Goal: Task Accomplishment & Management: Use online tool/utility

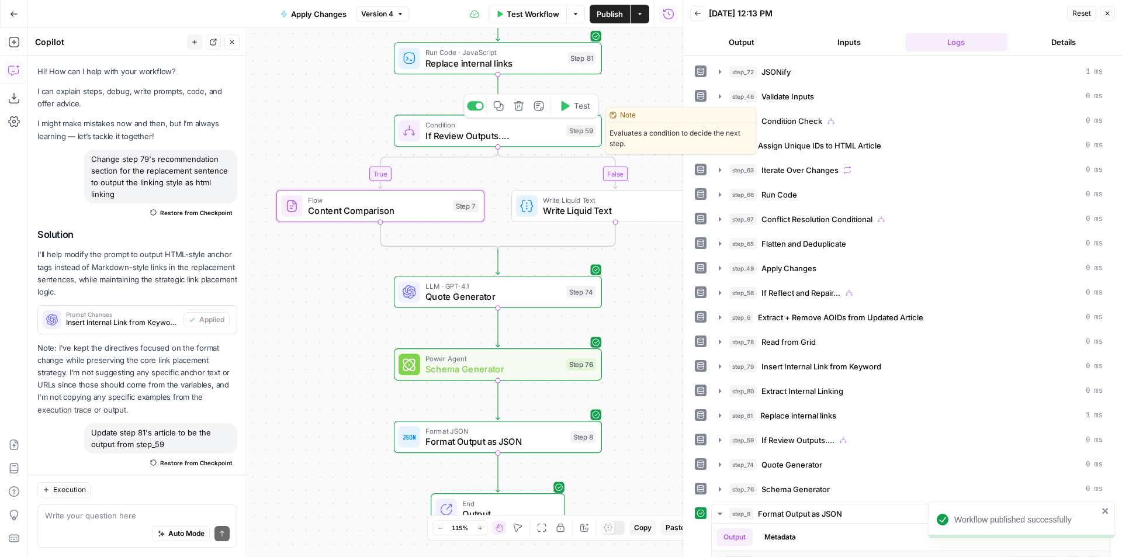
scroll to position [292, 0]
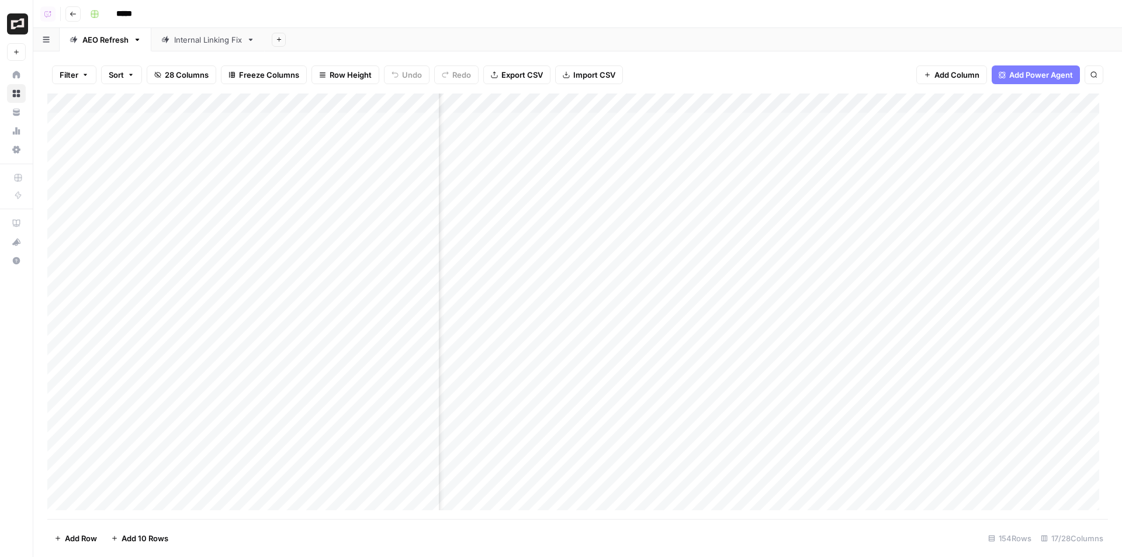
scroll to position [0, 1033]
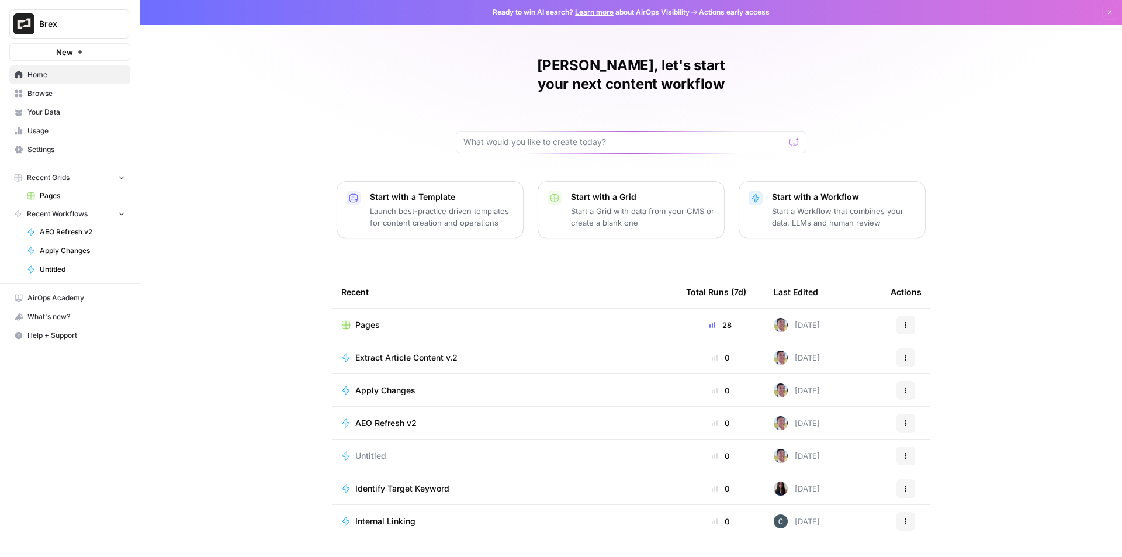
click at [362, 319] on span "Pages" at bounding box center [367, 325] width 25 height 12
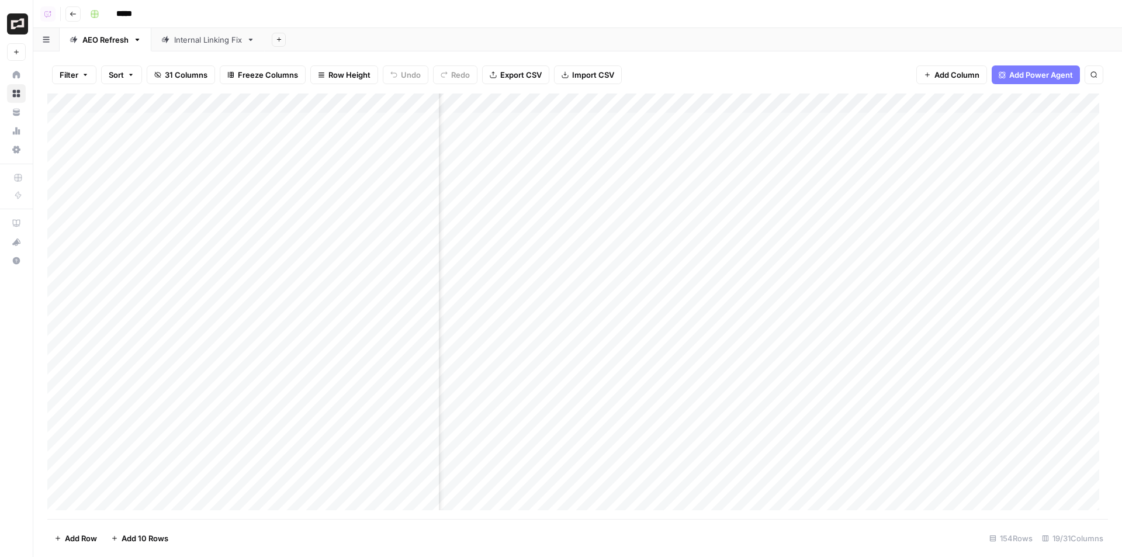
scroll to position [0, 356]
click at [691, 122] on div "Add Column" at bounding box center [577, 305] width 1060 height 425
click at [678, 225] on div "Add Column" at bounding box center [577, 305] width 1060 height 425
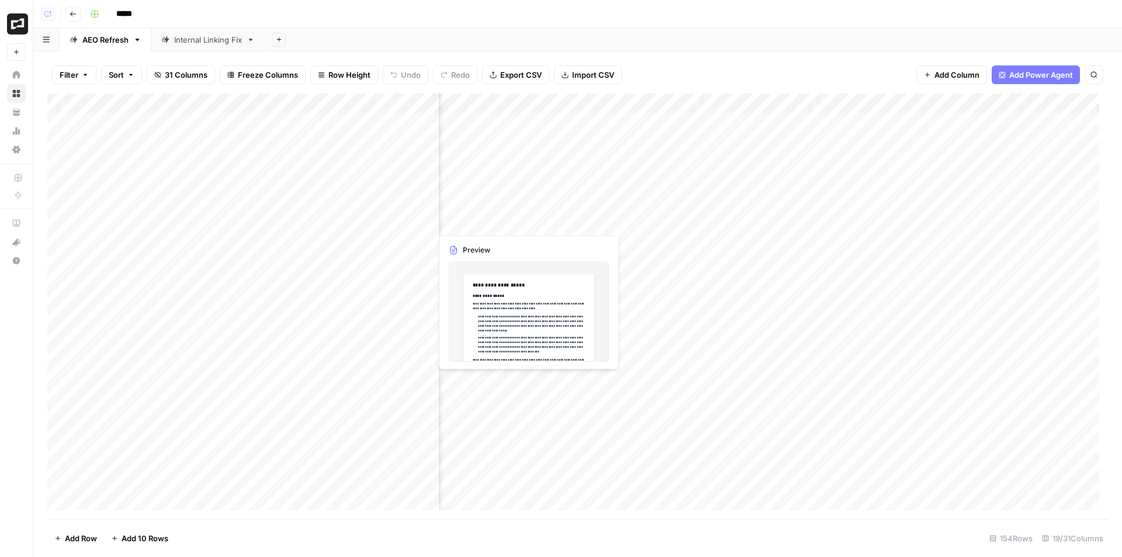
click at [494, 217] on div "Add Column" at bounding box center [577, 305] width 1060 height 425
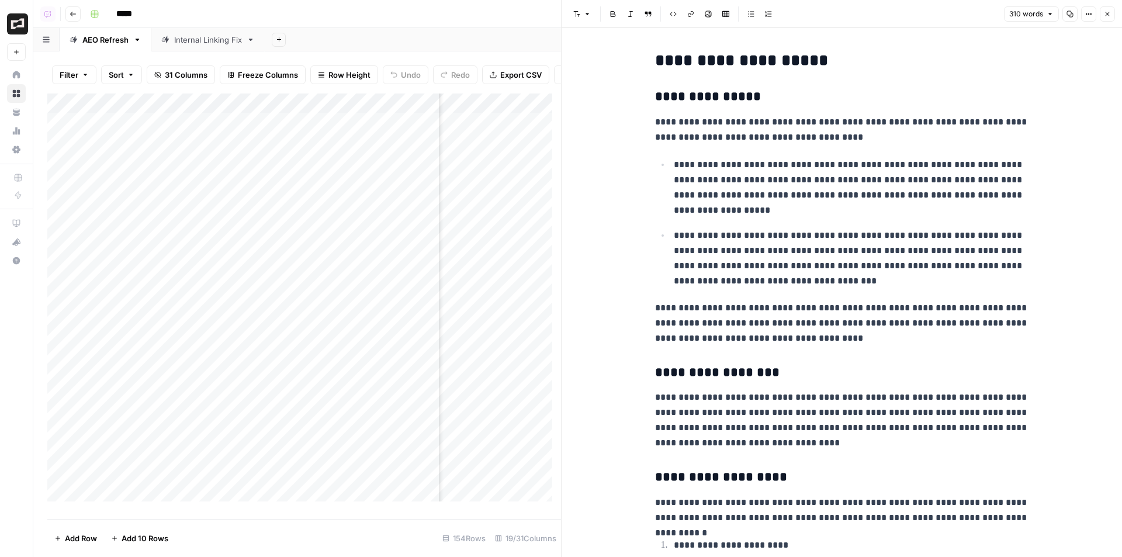
click at [1106, 16] on icon "button" at bounding box center [1107, 14] width 7 height 7
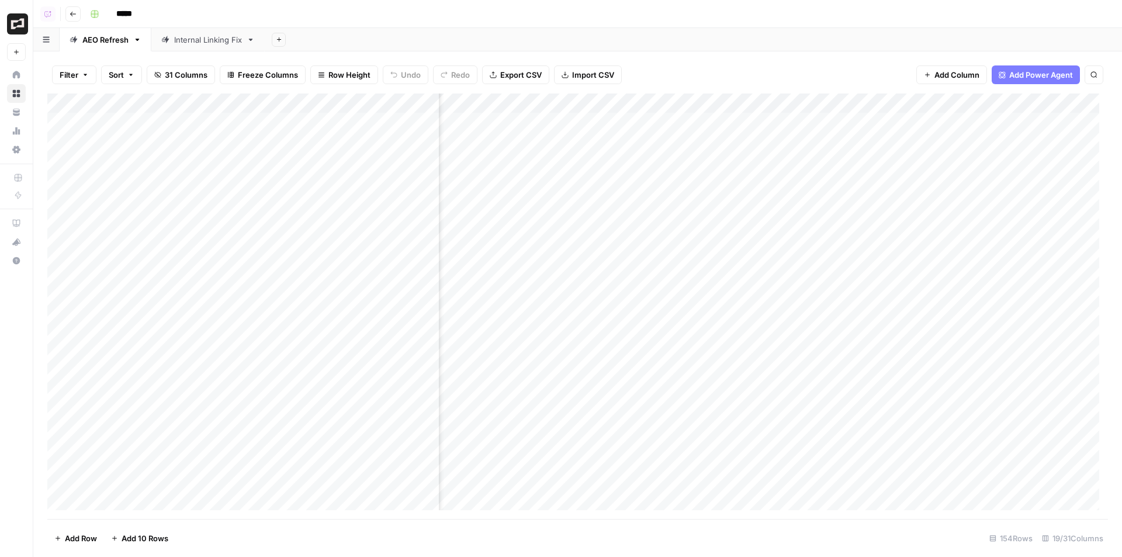
scroll to position [0, 534]
click at [662, 221] on div "Add Column" at bounding box center [577, 305] width 1060 height 425
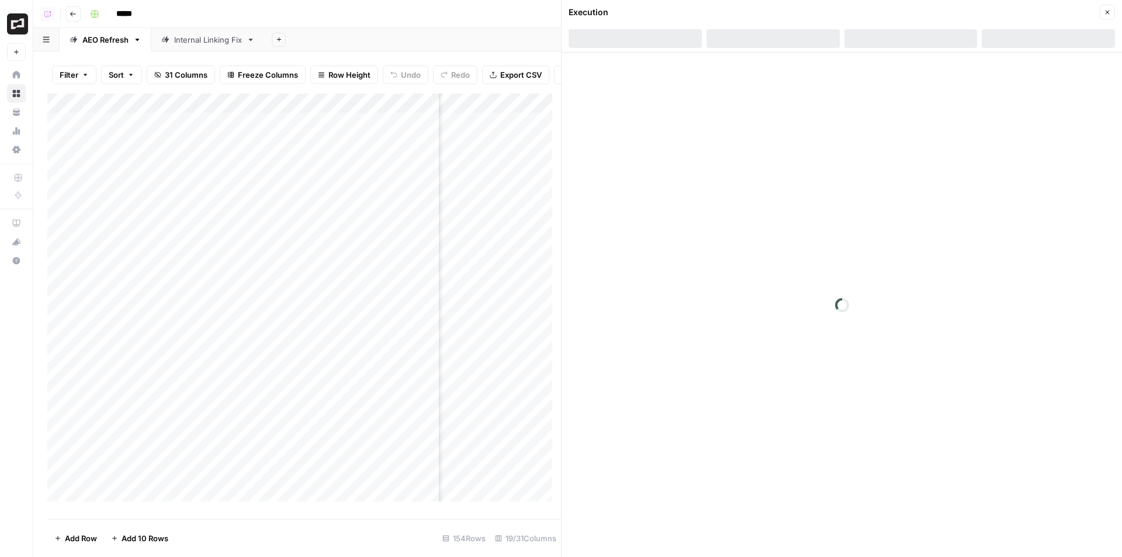
click at [898, 46] on div at bounding box center [910, 38] width 133 height 19
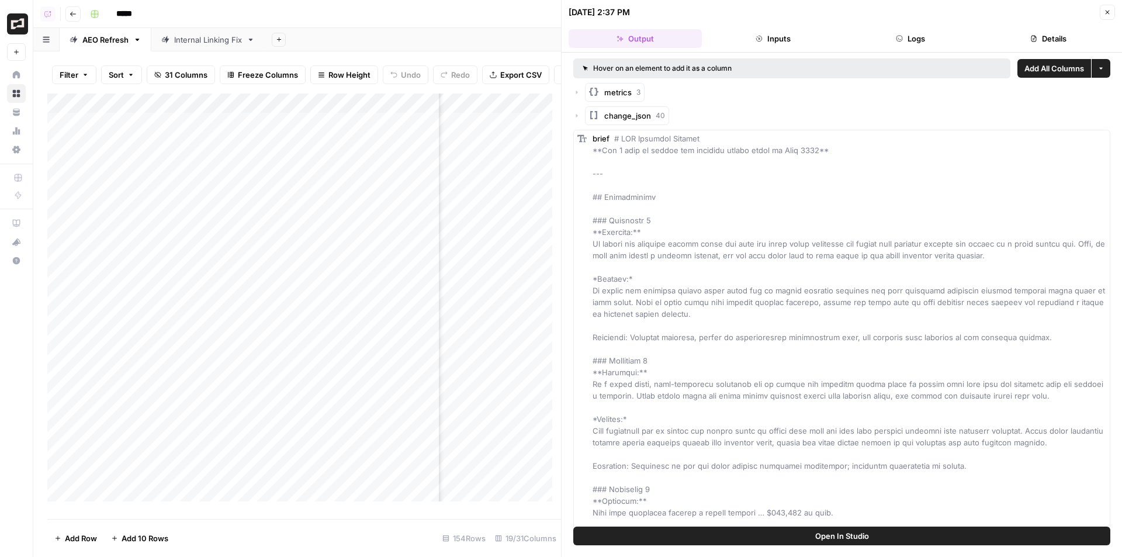
click at [821, 532] on span "Open In Studio" at bounding box center [842, 536] width 54 height 12
click at [1111, 8] on button "Close" at bounding box center [1106, 12] width 15 height 15
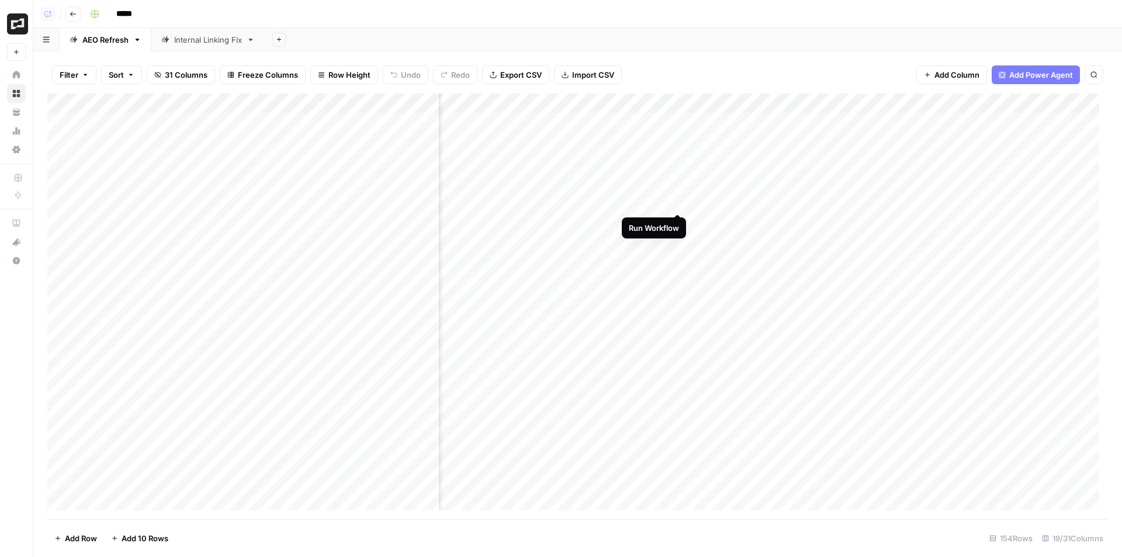
click at [679, 204] on div "Add Column" at bounding box center [577, 305] width 1060 height 425
click at [585, 283] on div "Add Column" at bounding box center [577, 305] width 1060 height 425
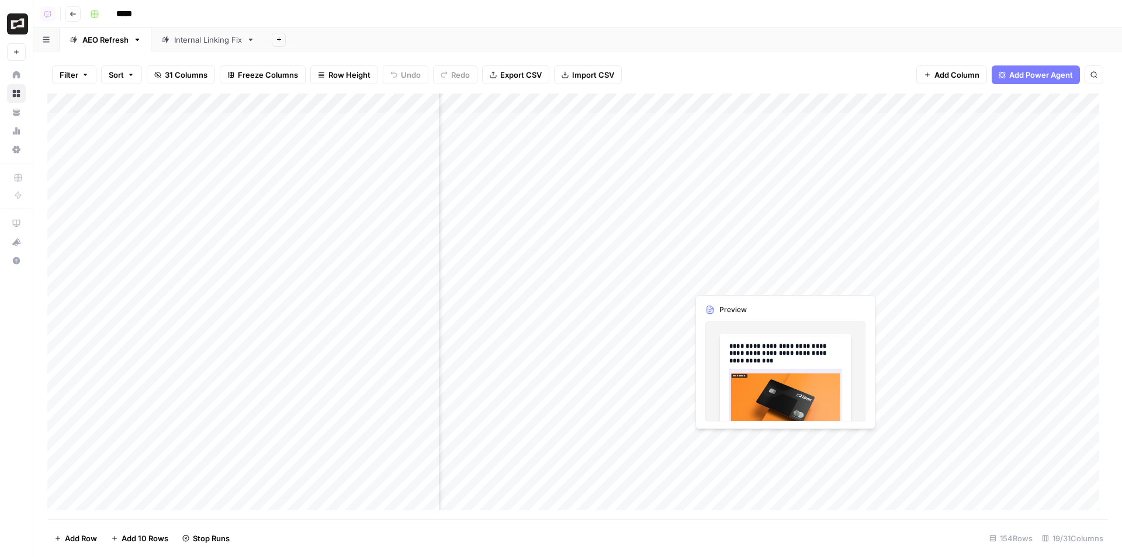
click at [716, 279] on div "Add Column" at bounding box center [577, 305] width 1060 height 425
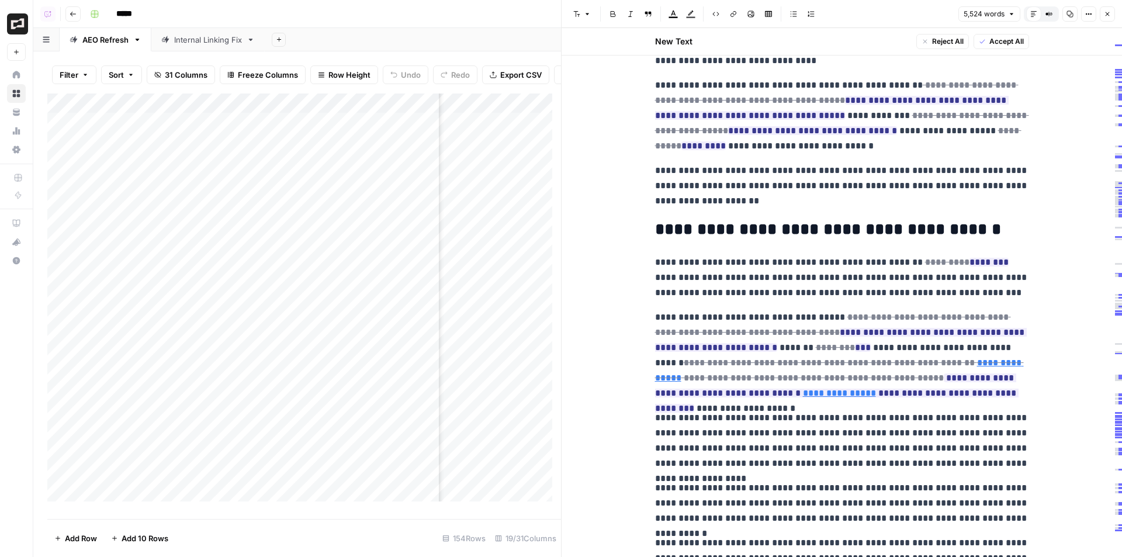
scroll to position [11616, 0]
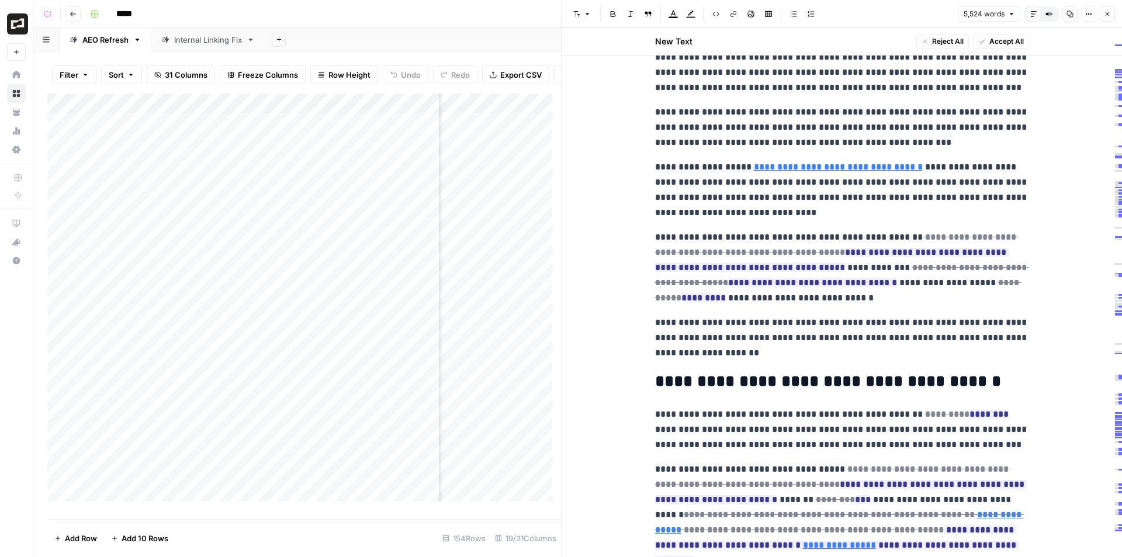
click at [1108, 14] on icon "button" at bounding box center [1107, 14] width 7 height 7
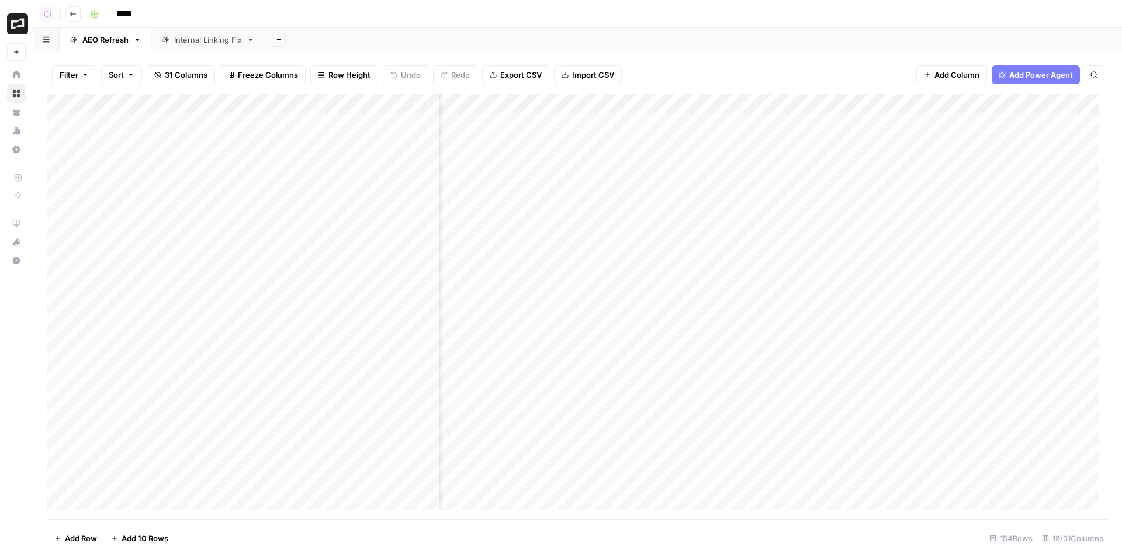
click at [742, 298] on div "Add Column" at bounding box center [577, 305] width 1060 height 425
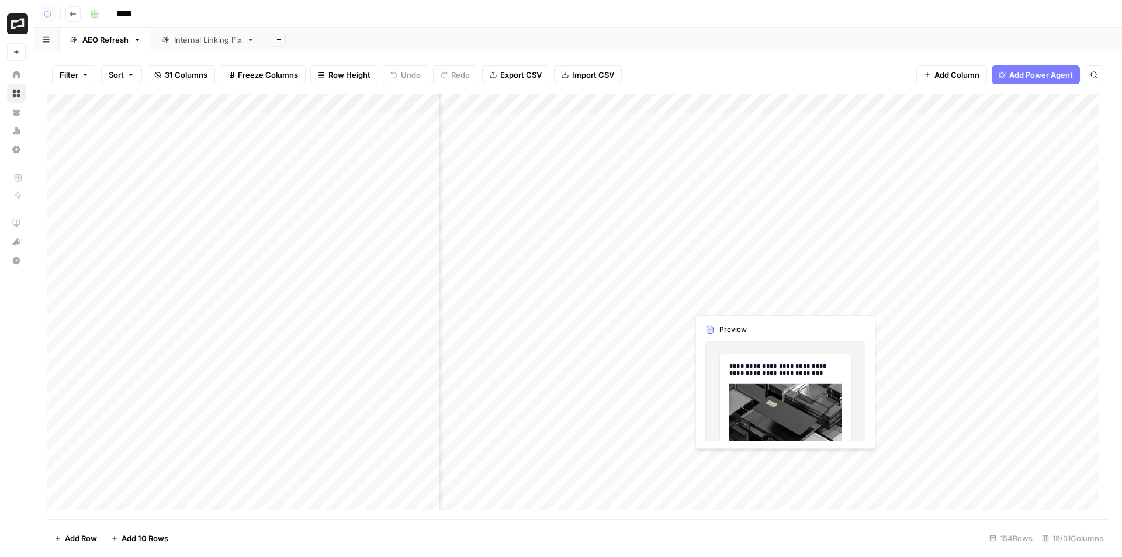
click at [742, 298] on div "Add Column" at bounding box center [577, 305] width 1060 height 425
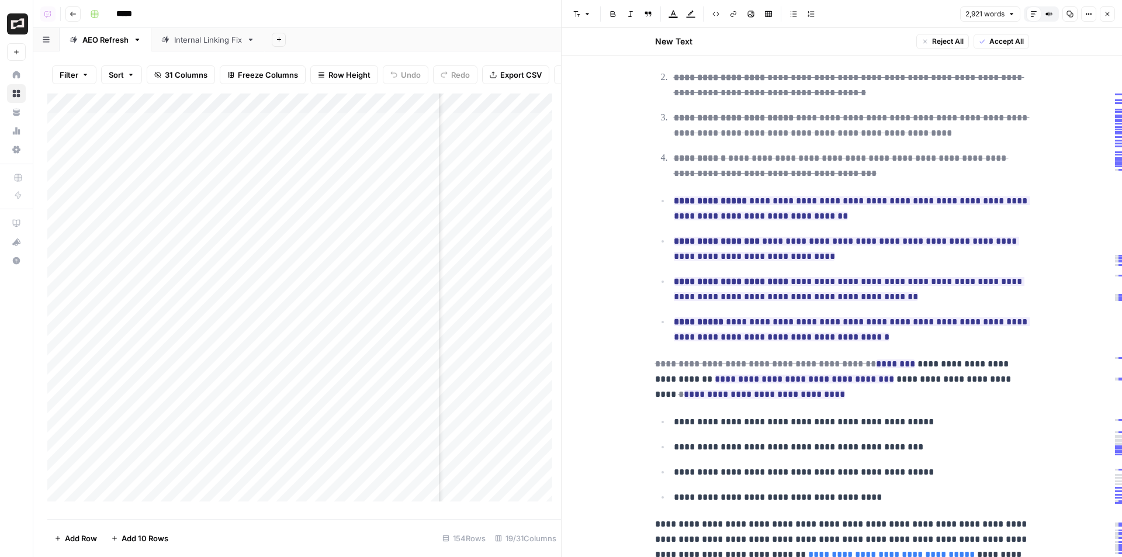
scroll to position [5438, 0]
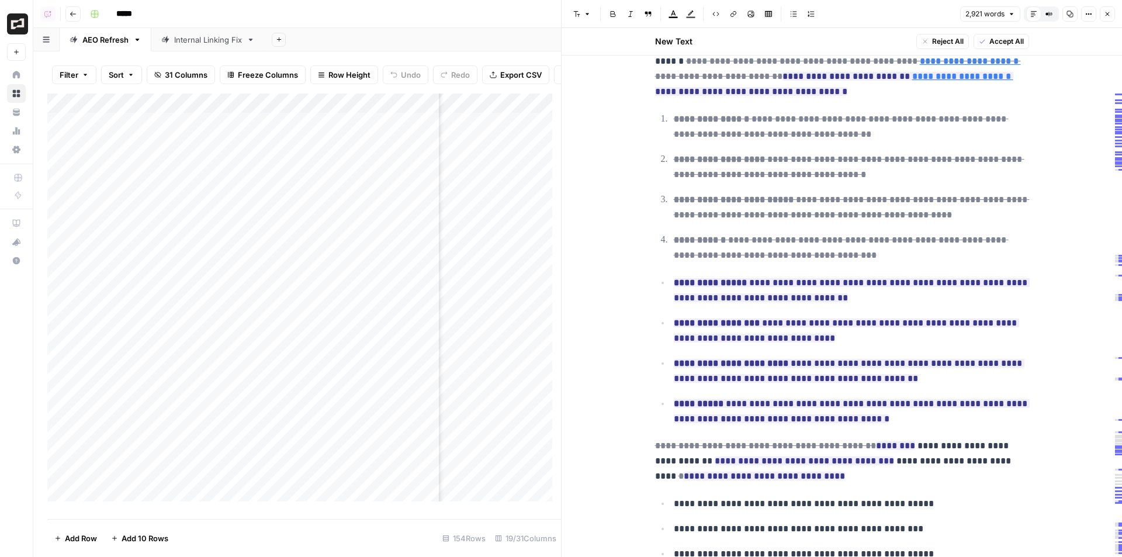
click at [1102, 16] on button "Close" at bounding box center [1106, 13] width 15 height 15
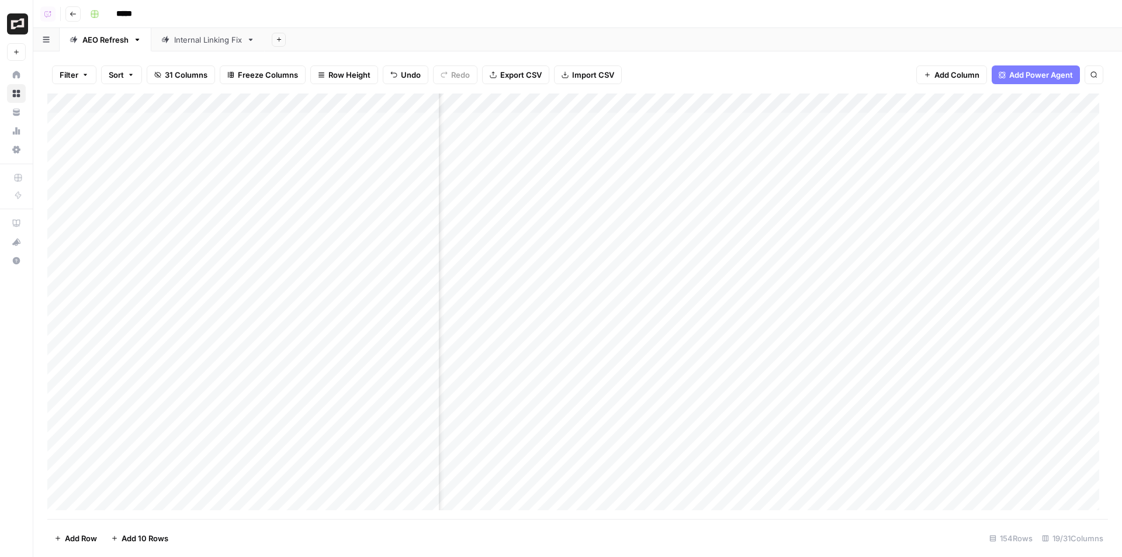
click at [740, 318] on div "Add Column" at bounding box center [577, 305] width 1060 height 425
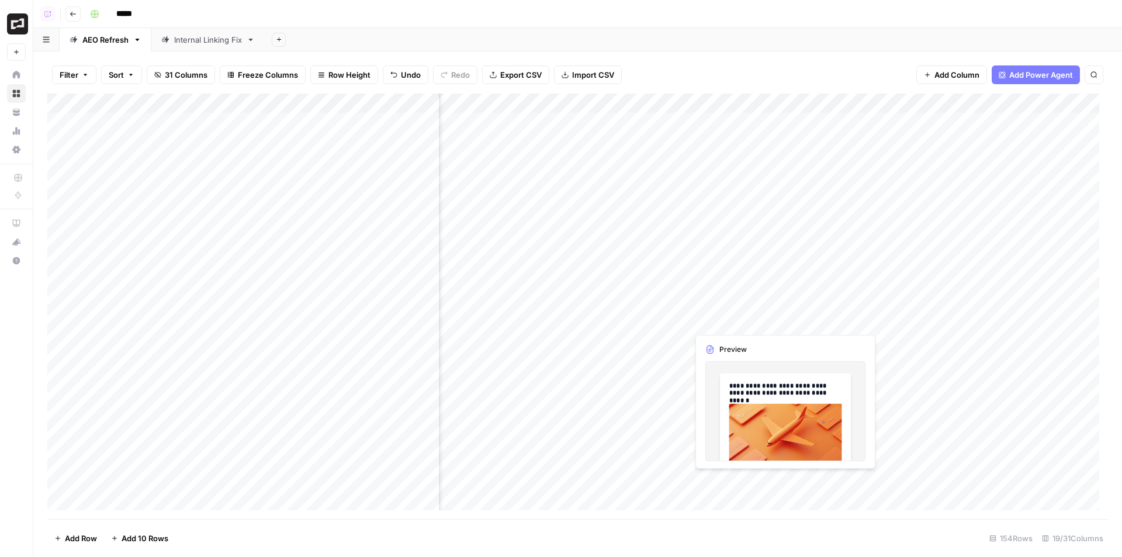
click at [740, 318] on div "Add Column" at bounding box center [577, 305] width 1060 height 425
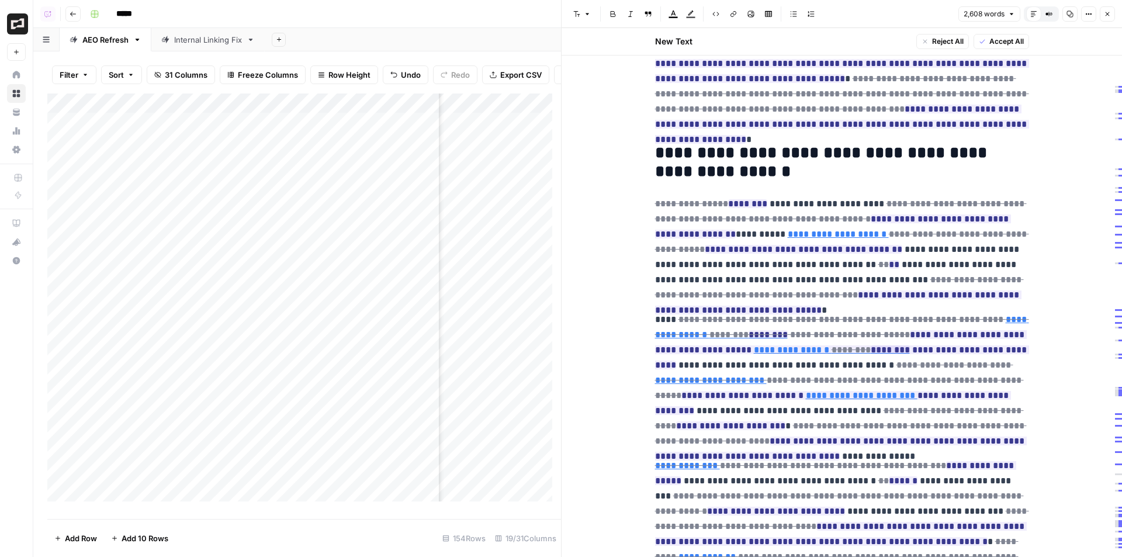
scroll to position [3942, 0]
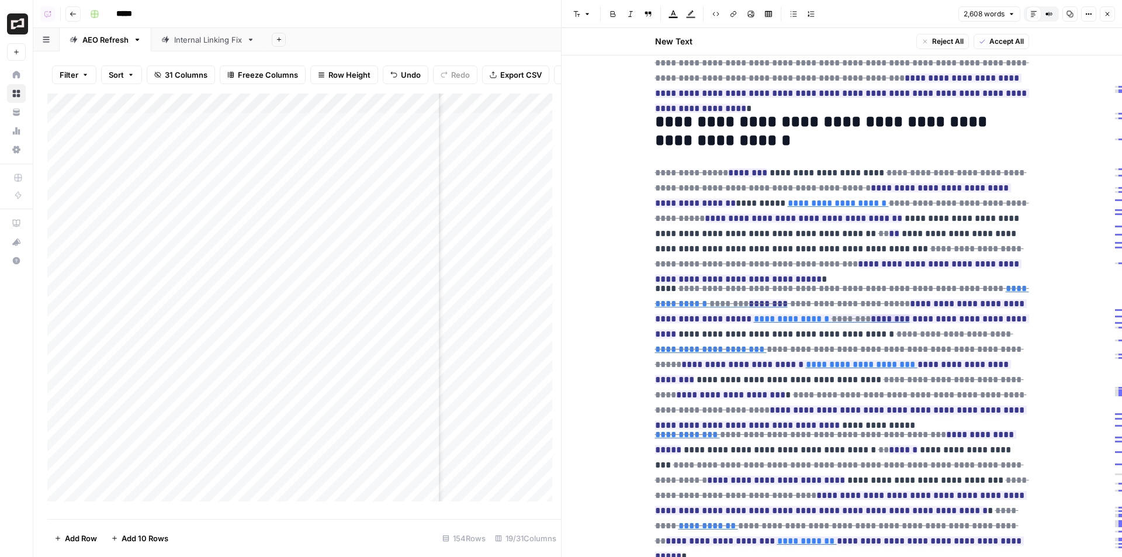
click at [1102, 13] on button "Close" at bounding box center [1106, 13] width 15 height 15
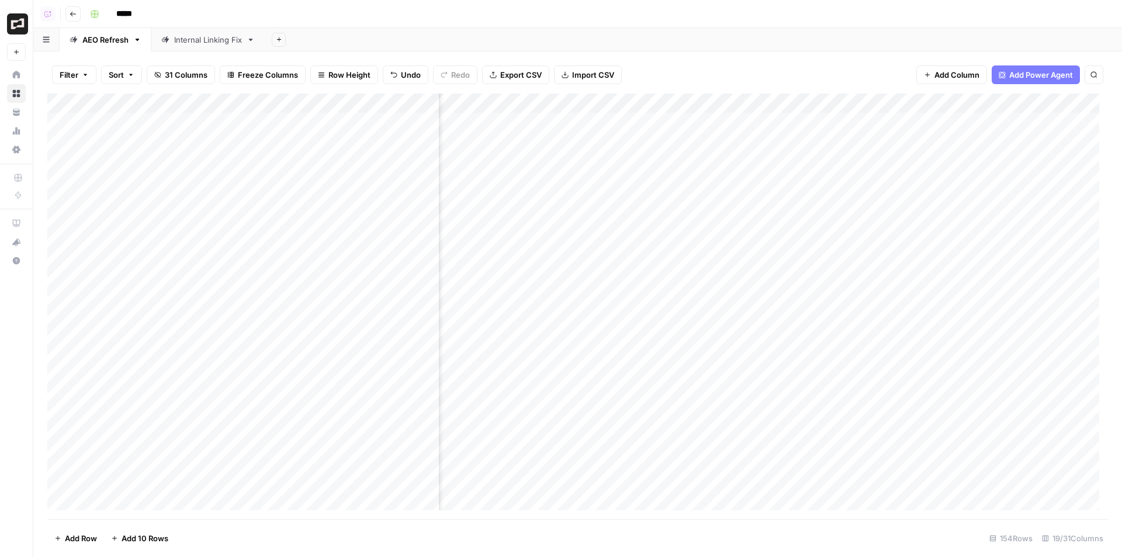
scroll to position [0, 1121]
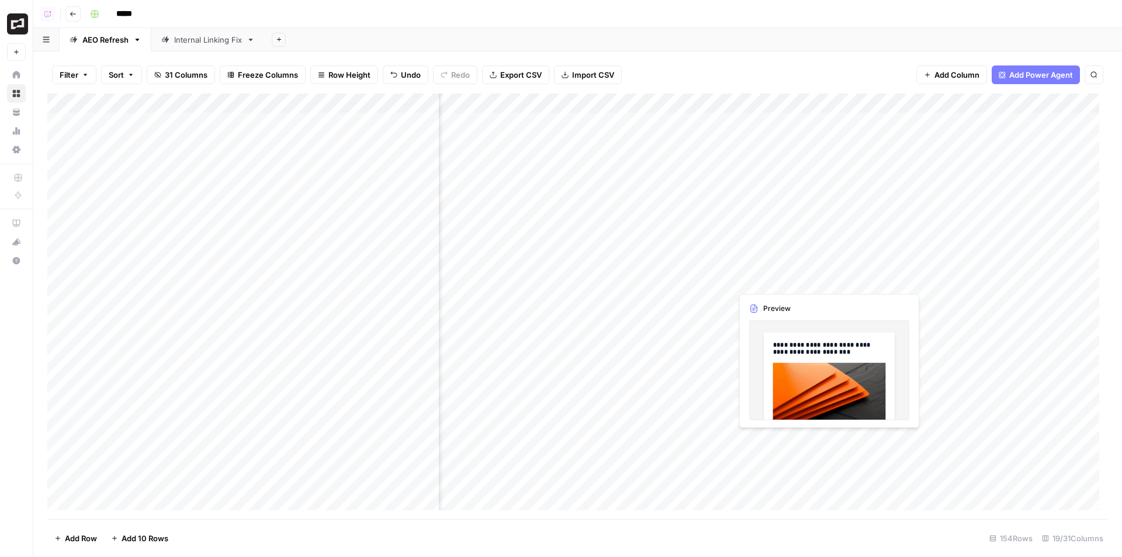
click at [777, 440] on div "Add Column" at bounding box center [577, 305] width 1060 height 425
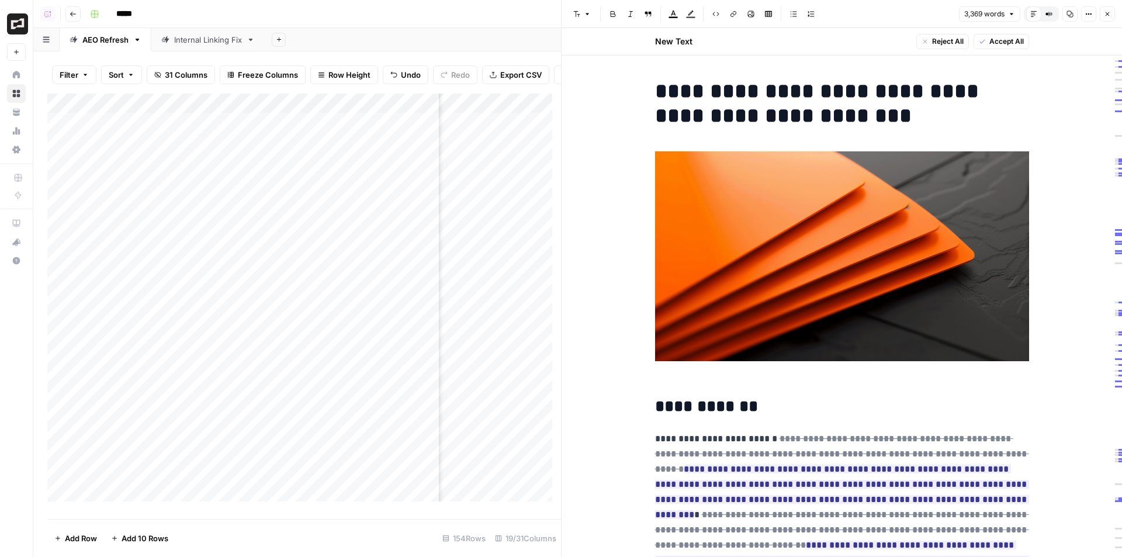
click at [1113, 15] on button "Close" at bounding box center [1106, 13] width 15 height 15
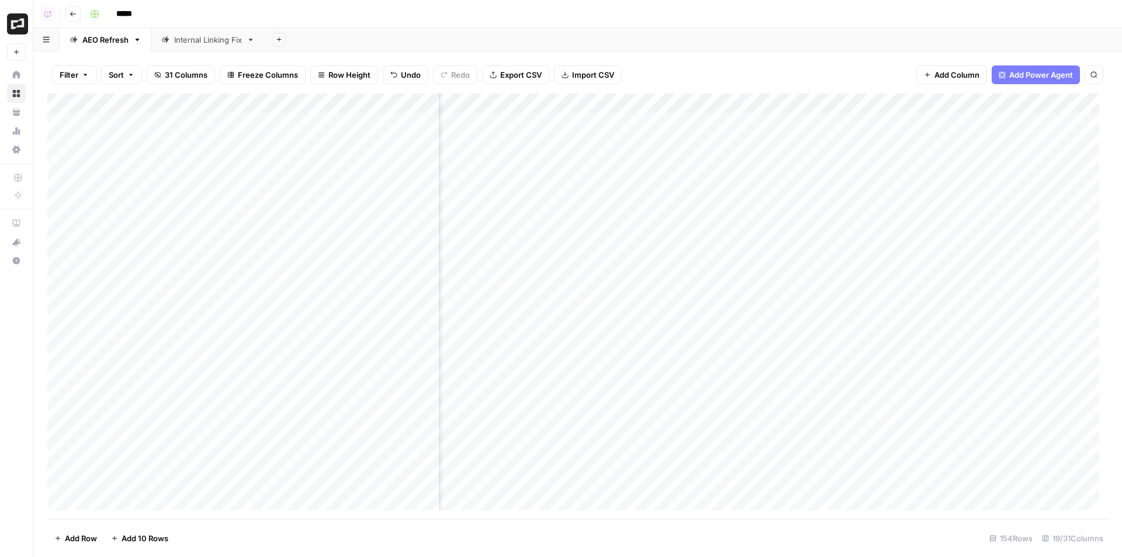
scroll to position [0, 674]
click at [539, 203] on div "Add Column" at bounding box center [577, 305] width 1060 height 425
click at [535, 283] on div "Add Column" at bounding box center [577, 305] width 1060 height 425
click at [524, 280] on div "Add Column" at bounding box center [577, 305] width 1060 height 425
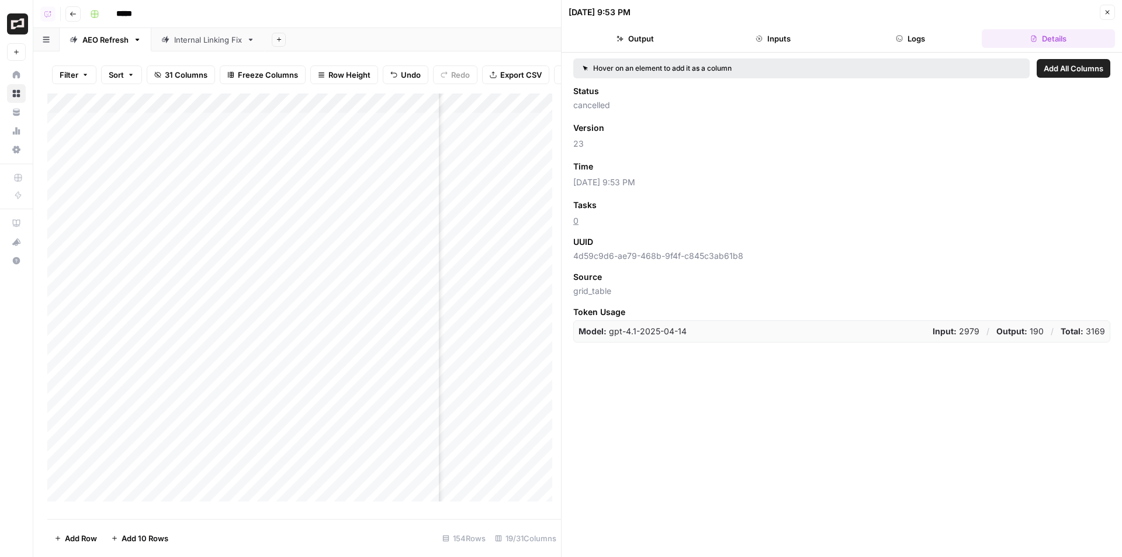
click at [1111, 11] on button "Close" at bounding box center [1106, 12] width 15 height 15
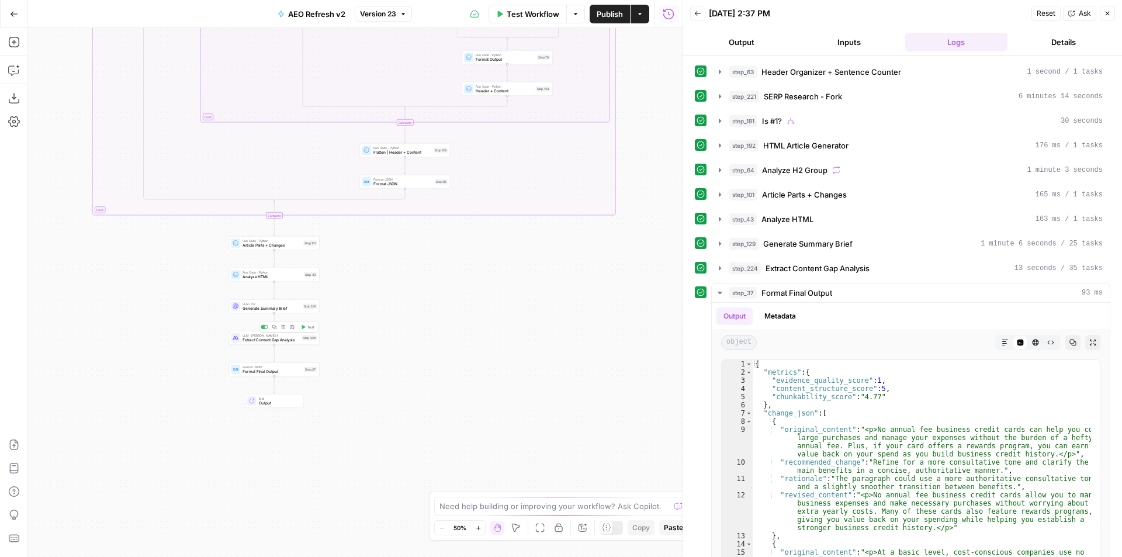
click at [294, 340] on span "Extract Content Gap Analysis" at bounding box center [270, 340] width 57 height 6
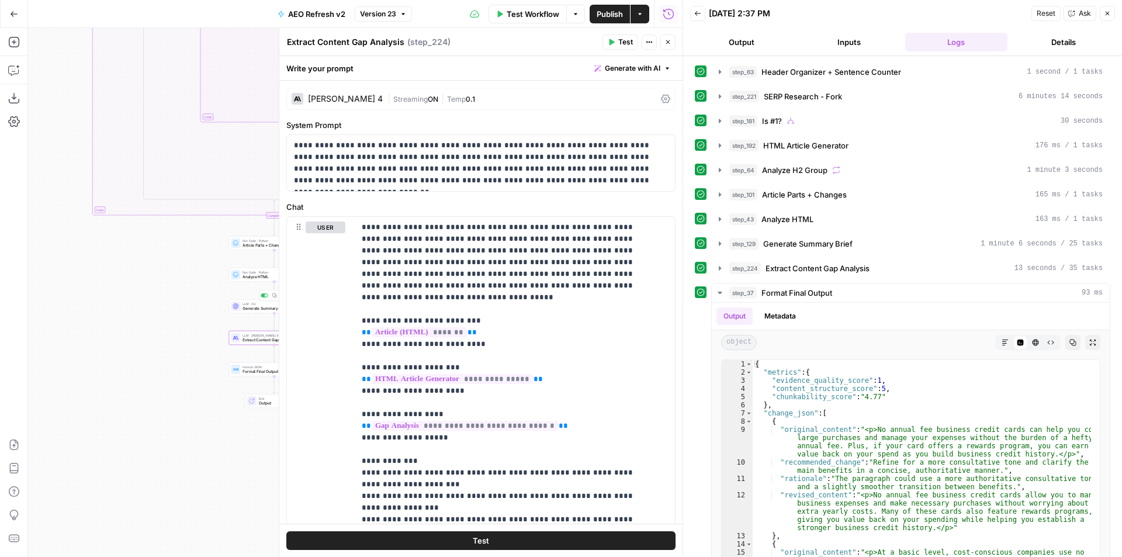
click at [258, 307] on span "Generate Summary Brief" at bounding box center [271, 309] width 58 height 6
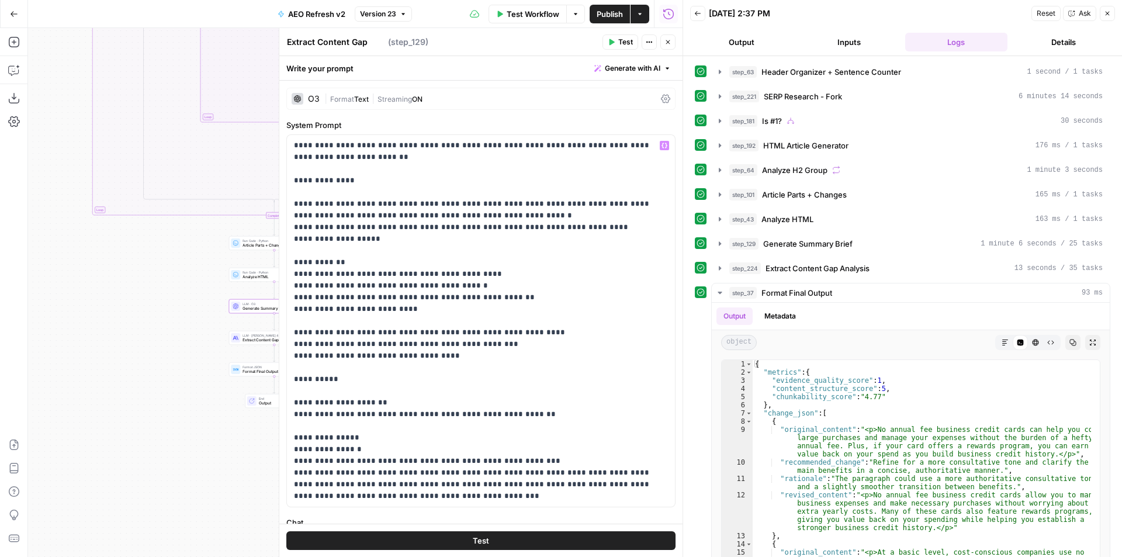
type textarea "Generate Summary Brief"
click at [667, 36] on button "Close" at bounding box center [667, 41] width 15 height 15
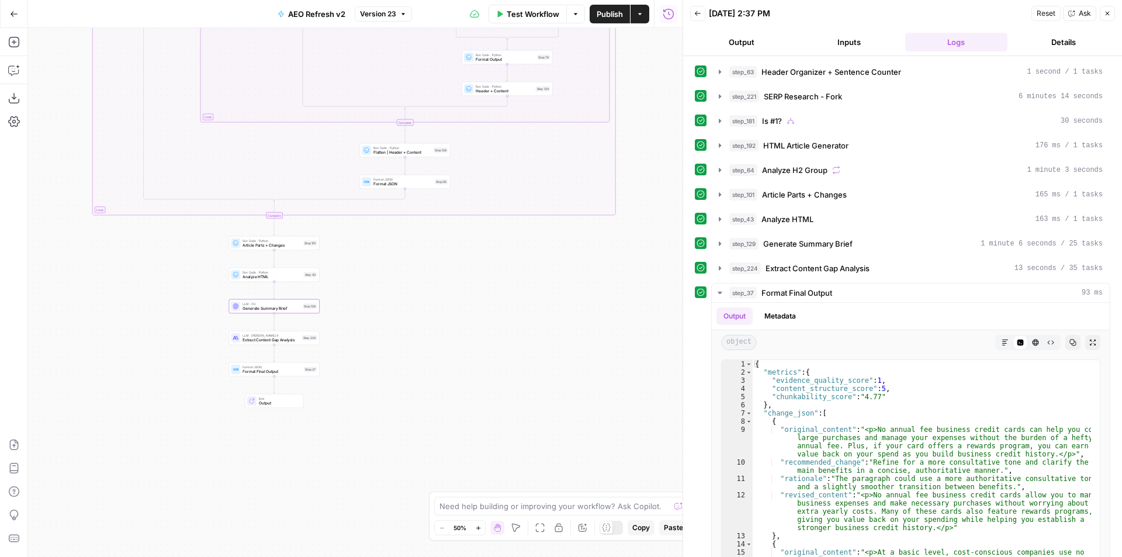
click at [294, 336] on span "LLM · [PERSON_NAME] 4" at bounding box center [270, 335] width 57 height 5
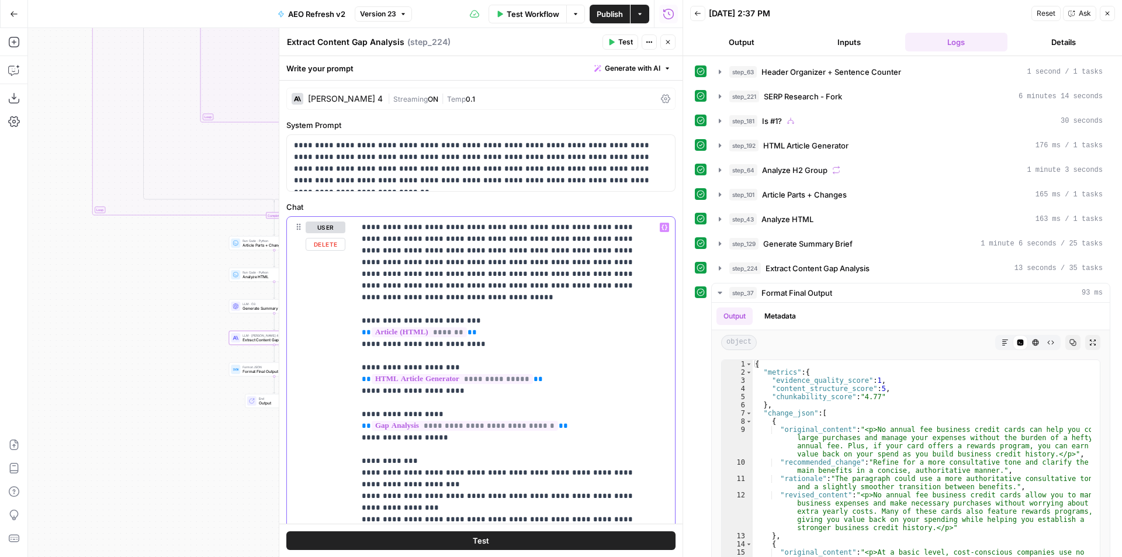
click at [457, 424] on p "**********" at bounding box center [506, 565] width 289 height 689
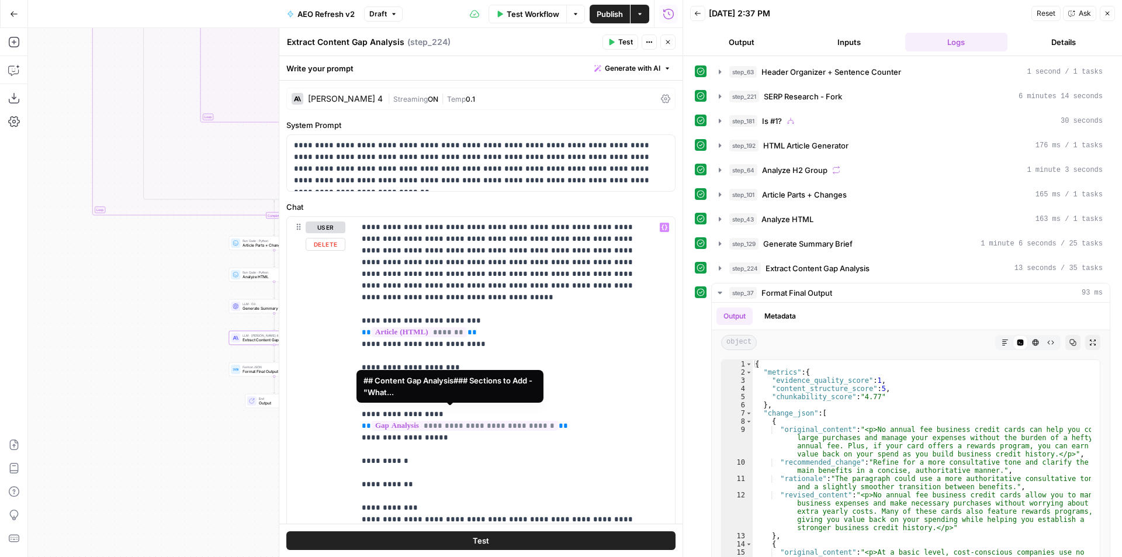
click at [460, 421] on span "**********" at bounding box center [465, 426] width 186 height 10
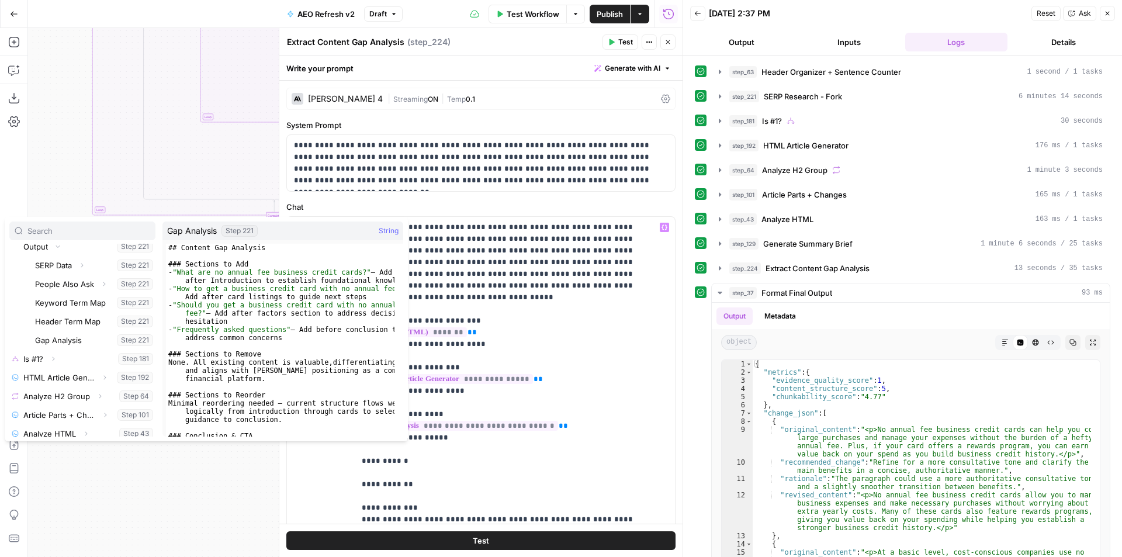
scroll to position [36, 0]
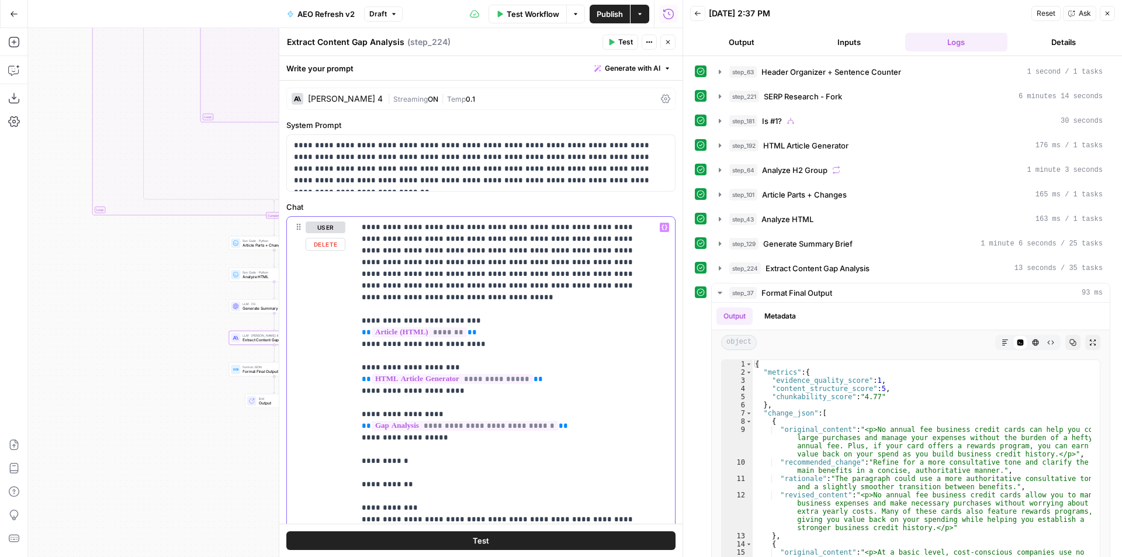
drag, startPoint x: 432, startPoint y: 473, endPoint x: 356, endPoint y: 451, distance: 79.7
click at [356, 451] on div "**********" at bounding box center [510, 455] width 311 height 476
